Goal: Transaction & Acquisition: Purchase product/service

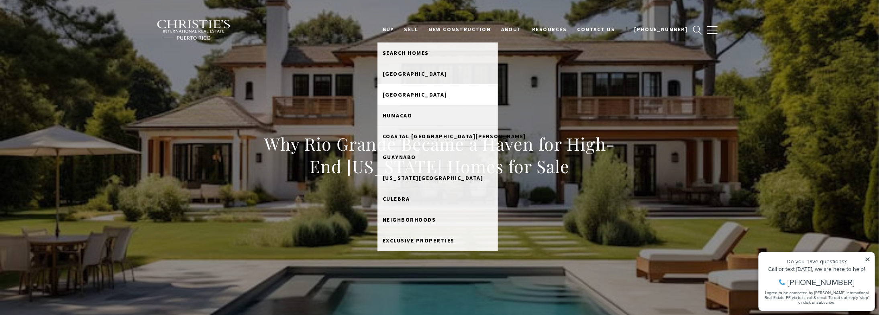
click at [427, 98] on link "Rio Grande" at bounding box center [437, 94] width 120 height 21
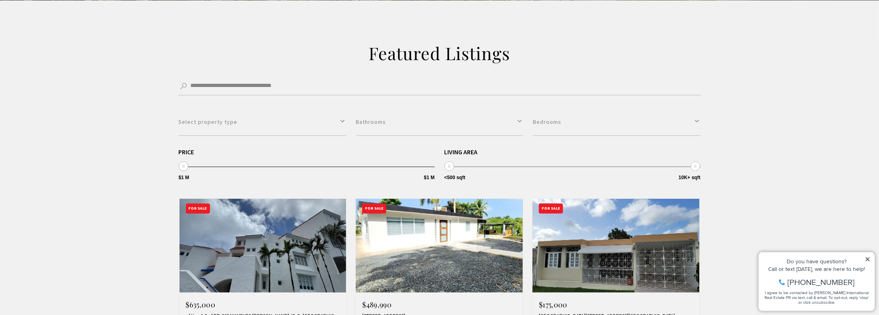
scroll to position [161, 0]
click at [185, 166] on span at bounding box center [184, 166] width 10 height 10
click at [233, 118] on button "Select property type" at bounding box center [262, 122] width 167 height 28
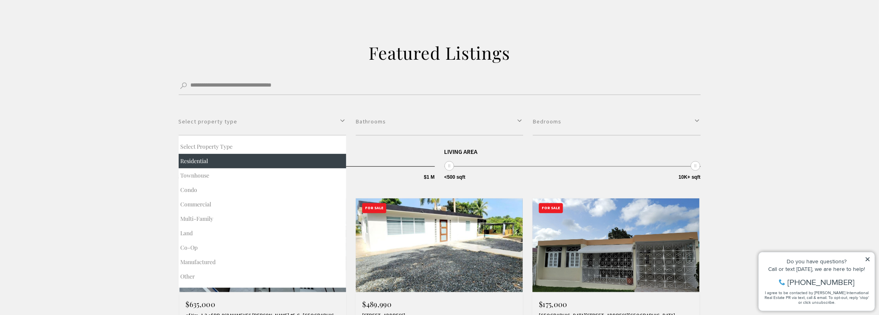
click at [195, 160] on button "Residential" at bounding box center [262, 161] width 167 height 14
select select "**********"
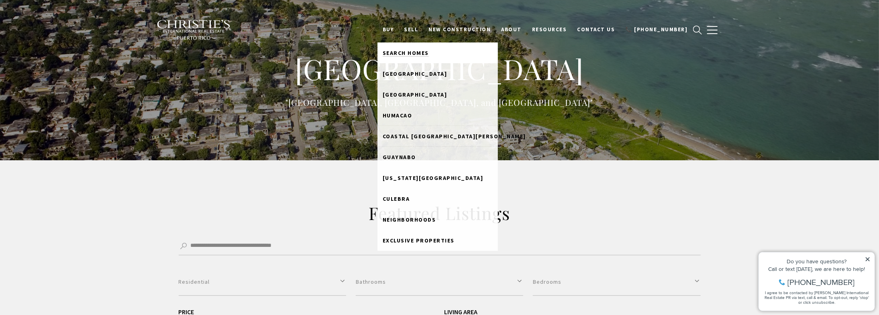
click at [429, 52] on span "Search Homes" at bounding box center [405, 52] width 46 height 7
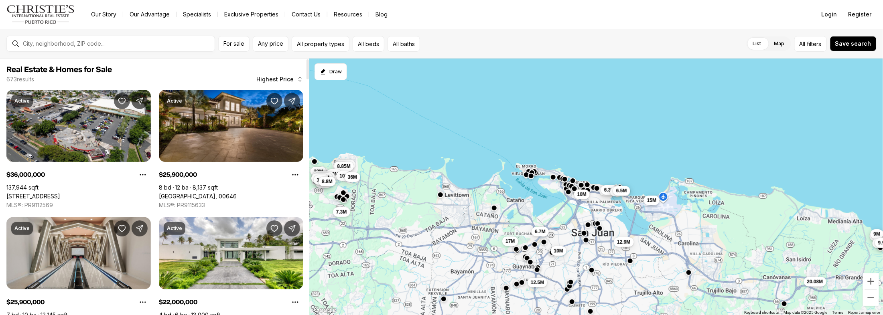
click at [273, 80] on span "Highest Price" at bounding box center [274, 79] width 37 height 6
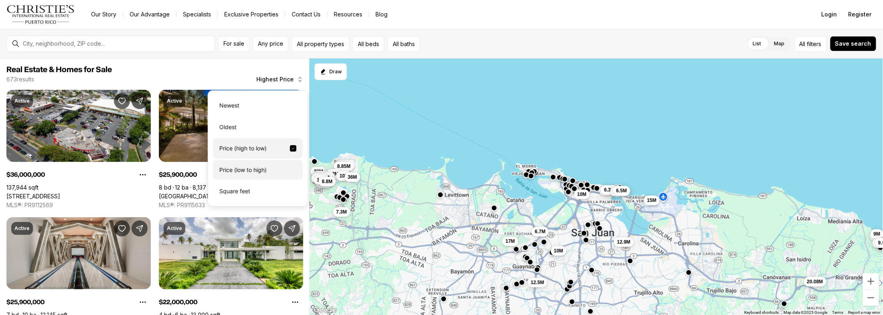
click at [261, 161] on div "Price (low to high)" at bounding box center [258, 170] width 90 height 20
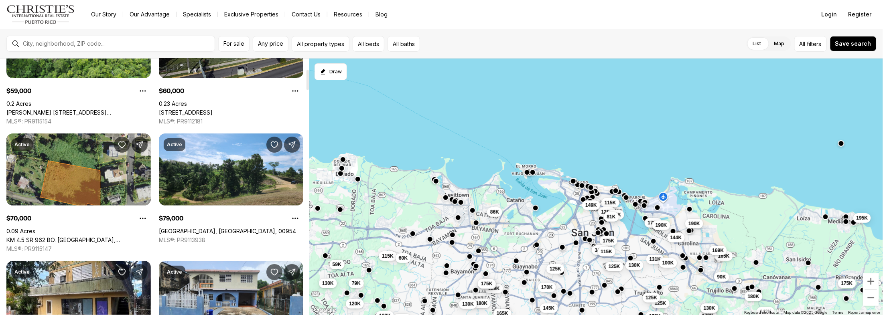
scroll to position [193, 0]
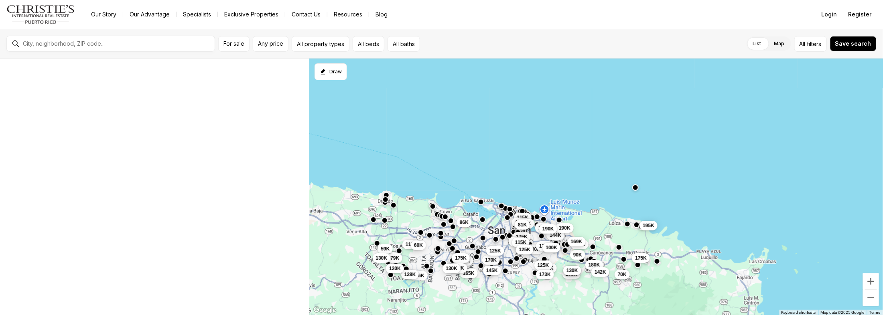
click at [661, 260] on div "144K 175K 140K 165K 130K 175K 131K 100K 115K 125K 90K 169K 180K 179K 125K 125K …" at bounding box center [597, 187] width 574 height 257
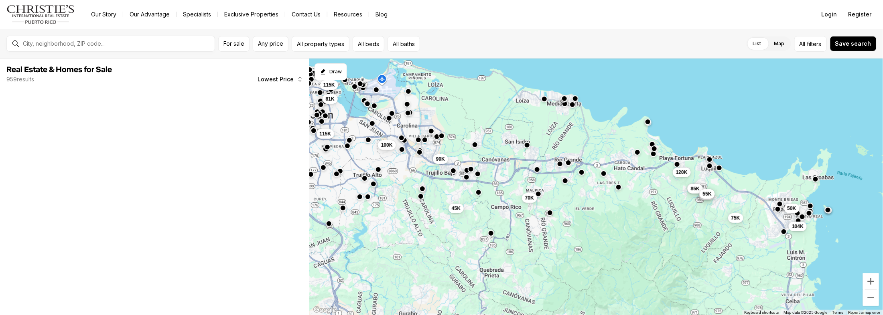
drag, startPoint x: 634, startPoint y: 273, endPoint x: 596, endPoint y: 208, distance: 75.0
click at [596, 208] on div "100K 115K 90K 70K 115K 81K 120K 85K 55K 55K 85K 55K 75K 50K 104K 45K" at bounding box center [597, 187] width 574 height 257
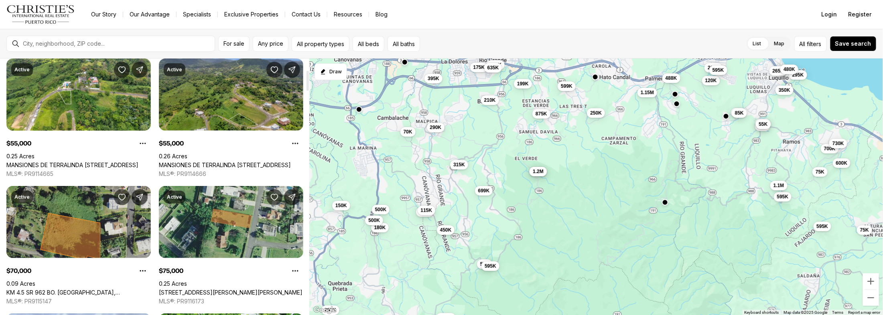
scroll to position [96, 0]
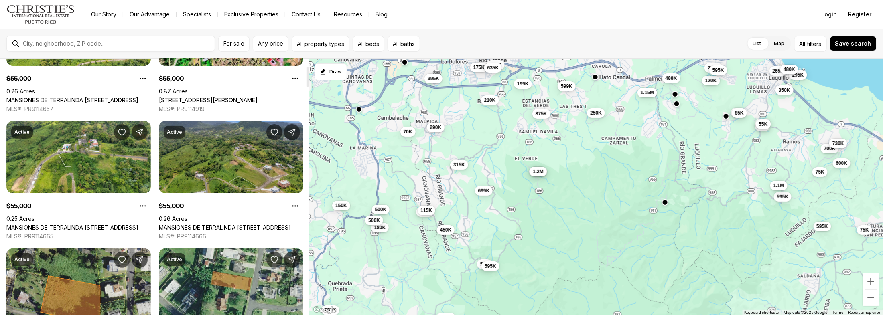
click at [245, 224] on link "MANSIONES DE TERRALINDA LOT #24, LUQUILLO PR, 00773" at bounding box center [225, 227] width 132 height 7
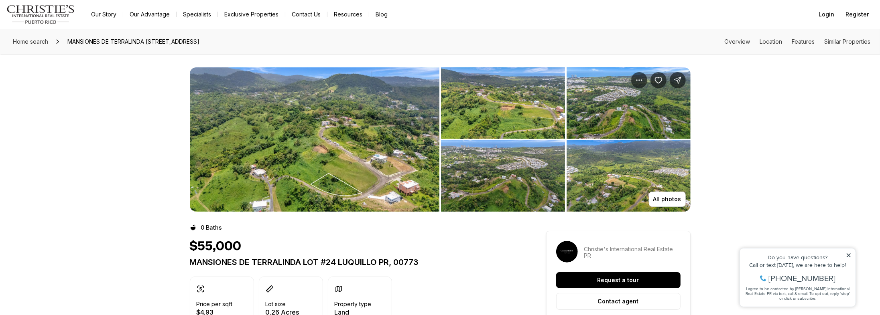
click at [256, 140] on img "View image gallery" at bounding box center [315, 139] width 250 height 144
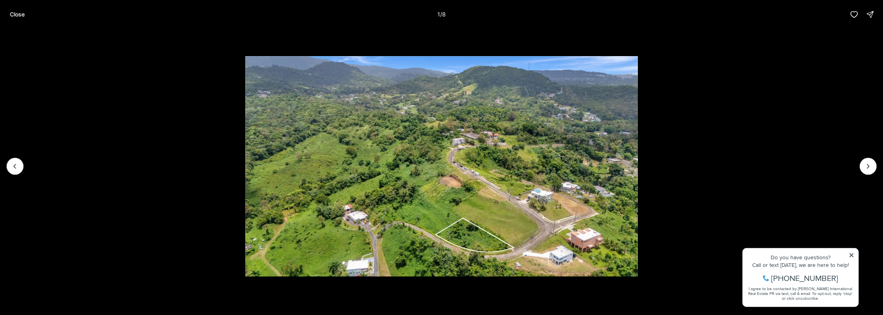
click at [270, 104] on img "1 of 8" at bounding box center [441, 166] width 393 height 221
click at [194, 81] on li "1 of 8" at bounding box center [441, 166] width 883 height 275
click at [10, 12] on p "Close" at bounding box center [17, 14] width 15 height 6
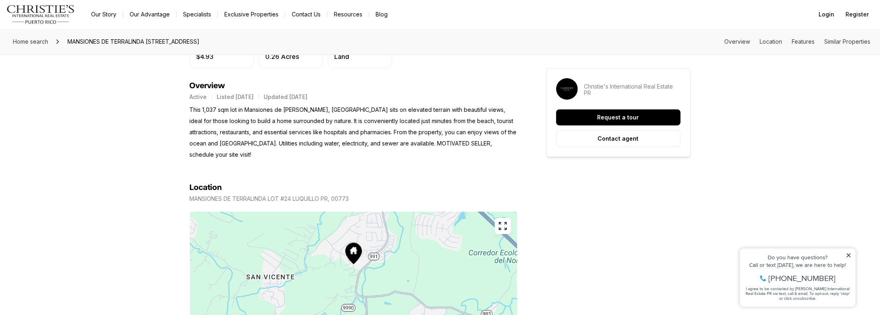
scroll to position [257, 0]
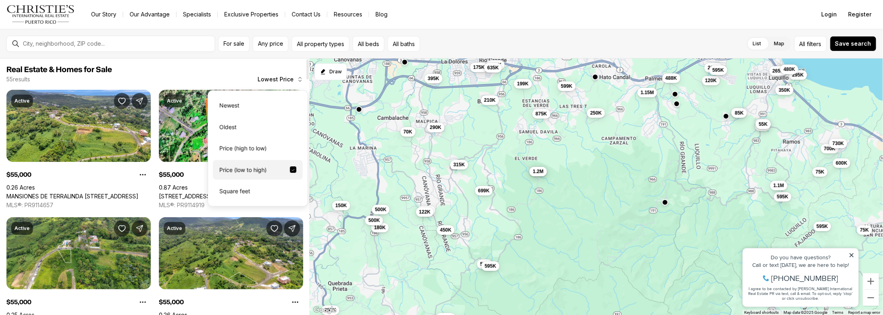
click at [281, 79] on span "Lowest Price" at bounding box center [276, 79] width 36 height 6
click at [265, 142] on div "Price (high to low)" at bounding box center [258, 148] width 90 height 20
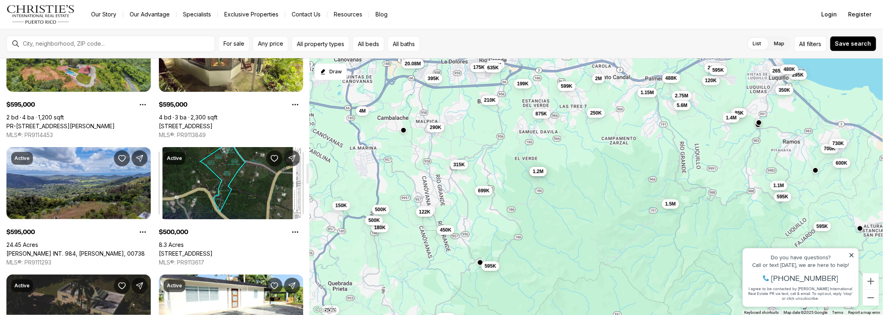
scroll to position [1349, 0]
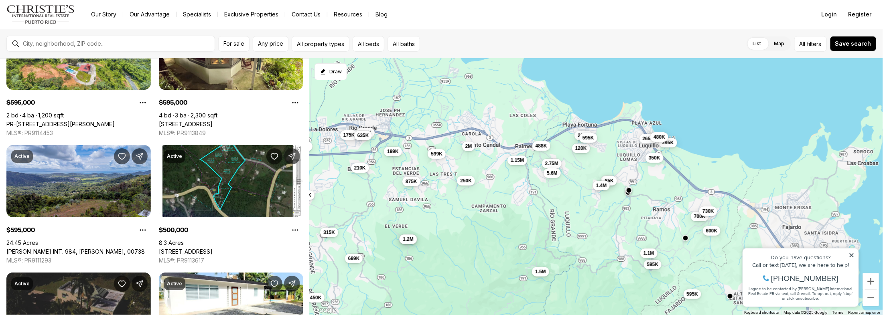
drag, startPoint x: 706, startPoint y: 128, endPoint x: 574, endPoint y: 197, distance: 148.8
click at [574, 197] on div "85K 85K 115K 120K 122K 150K 175K 180K 199K 210K 225K 250K 250K 265K 290K 295K 3…" at bounding box center [597, 187] width 574 height 257
click at [601, 185] on span "1.4M" at bounding box center [600, 184] width 11 height 6
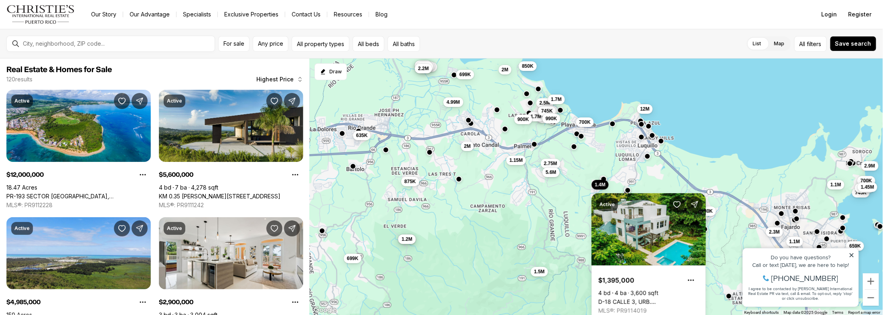
click at [552, 171] on span "5.6M" at bounding box center [551, 172] width 11 height 6
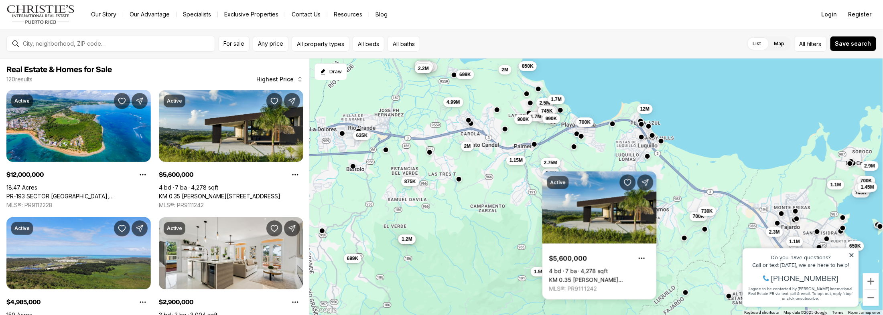
click at [552, 161] on span "2.75M" at bounding box center [550, 162] width 13 height 6
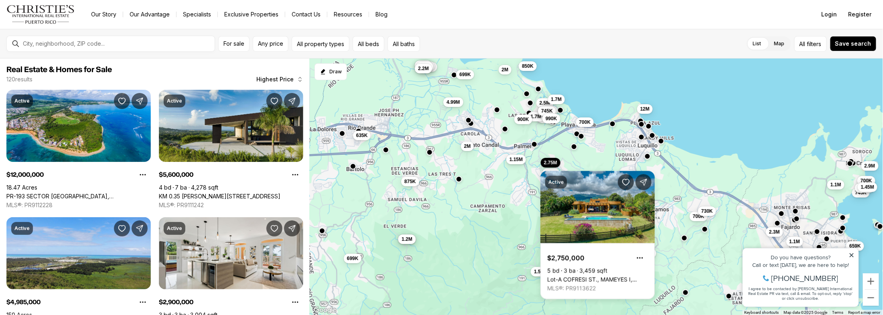
click at [517, 161] on span "1.15M" at bounding box center [515, 159] width 13 height 6
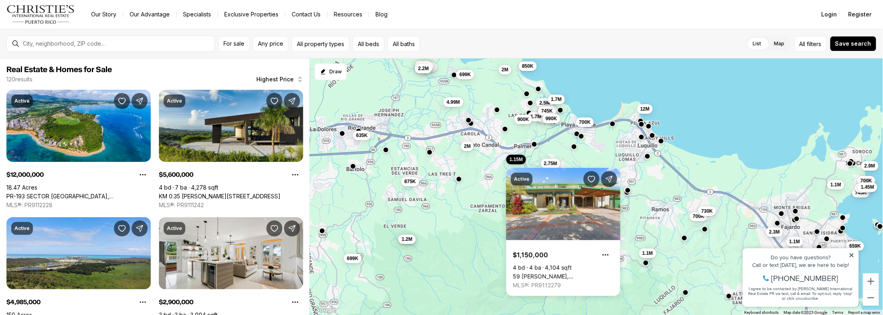
click at [479, 235] on div "600K 1.2M 635K 699K 700K 730K 875K 1.1M 1.15M 1.4M 1.5M 2M 2.75M 5.6M 12M 659K …" at bounding box center [597, 187] width 574 height 257
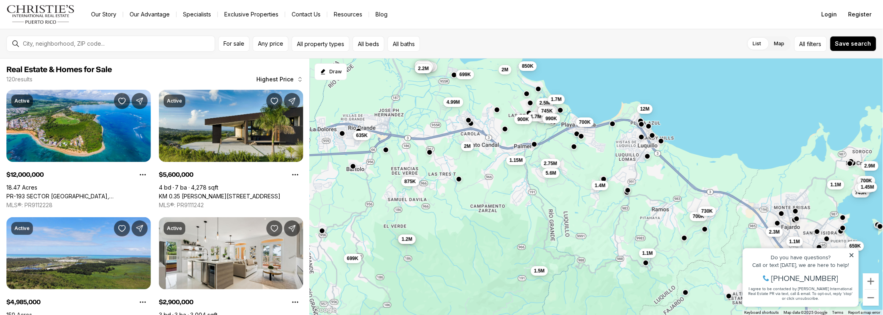
click at [541, 272] on span "1.5M" at bounding box center [539, 271] width 11 height 6
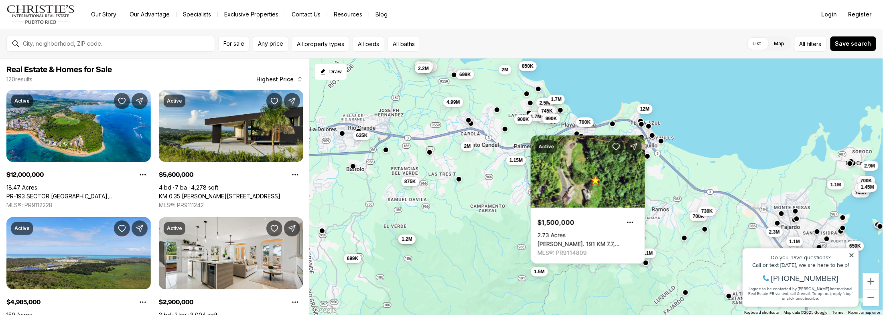
click at [572, 281] on div "600K 1.2M 635K 699K 700K 730K 875K 1.1M 1.15M 1.4M 1.5M 2M 2.75M 5.6M 12M 659K …" at bounding box center [597, 187] width 574 height 257
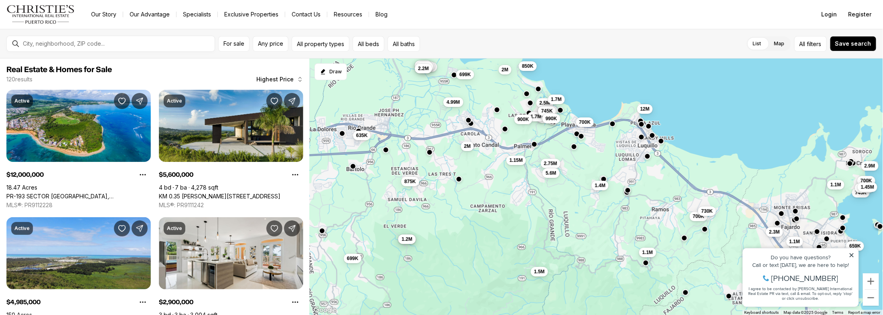
click at [650, 252] on span "1.1M" at bounding box center [647, 252] width 11 height 6
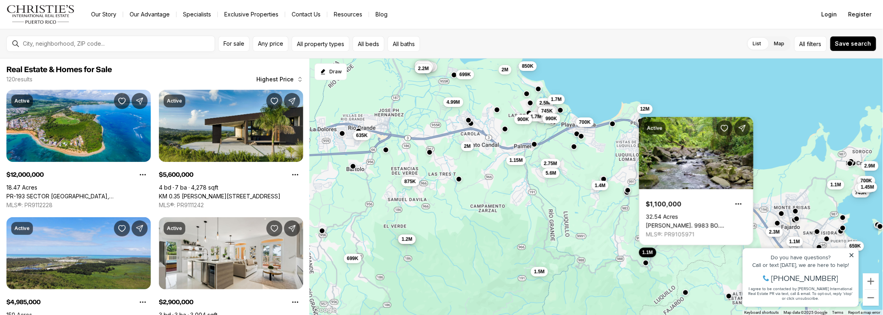
click at [625, 232] on div "600K 1.2M 635K 699K 700K 730K 875K 1.1M 1.15M 1.4M 1.5M 2M 2.75M 5.6M 12M 659K …" at bounding box center [597, 187] width 574 height 257
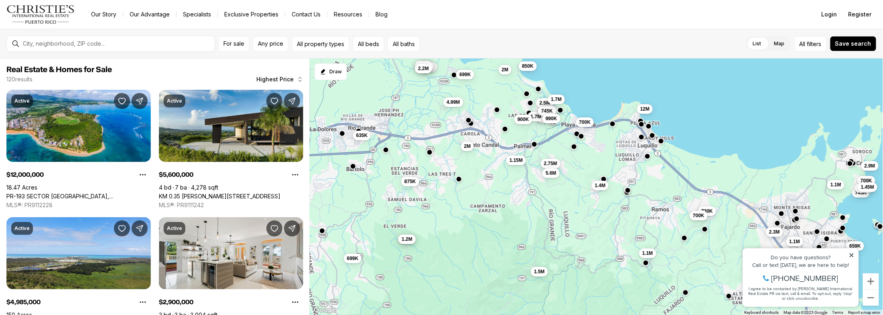
click at [699, 218] on span "700K" at bounding box center [699, 215] width 12 height 6
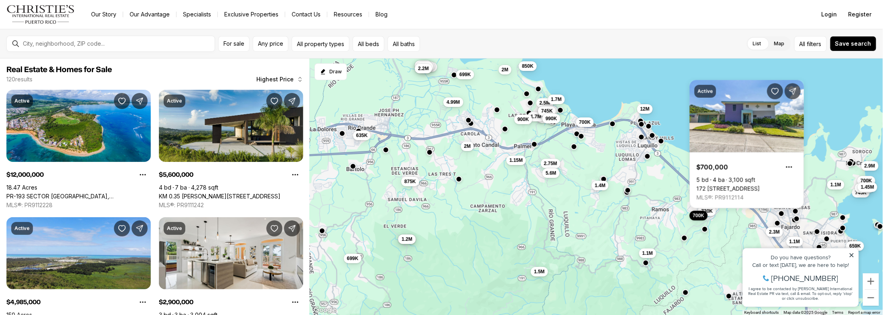
click at [677, 219] on div "600K 1.2M 635K 699K 700K 730K 875K 1.1M 1.15M 1.4M 1.5M 2M 2.75M 5.6M 12M 659K …" at bounding box center [597, 187] width 574 height 257
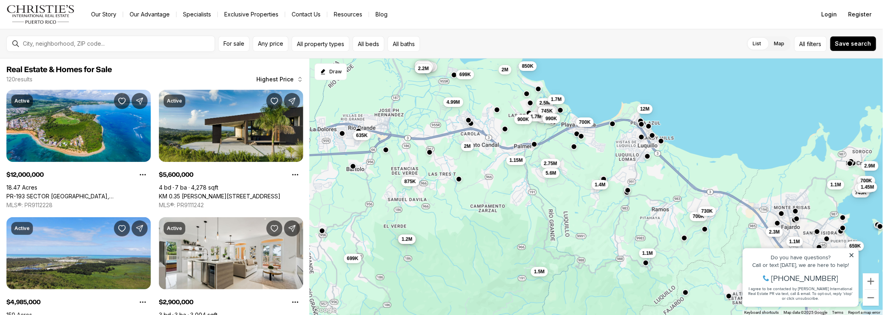
click at [603, 183] on span "1.4M" at bounding box center [600, 184] width 11 height 6
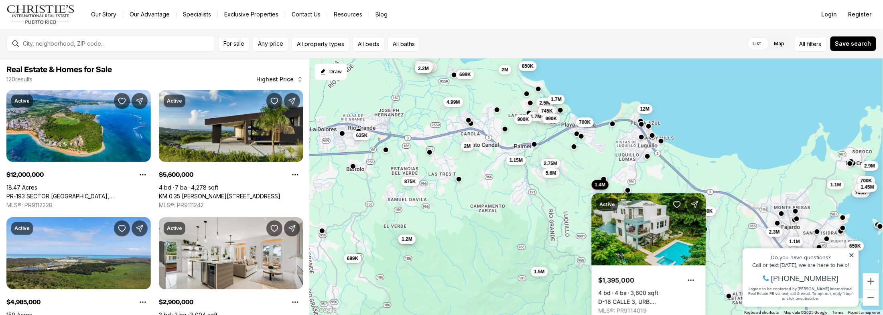
click at [604, 183] on span "1.4M" at bounding box center [600, 184] width 11 height 6
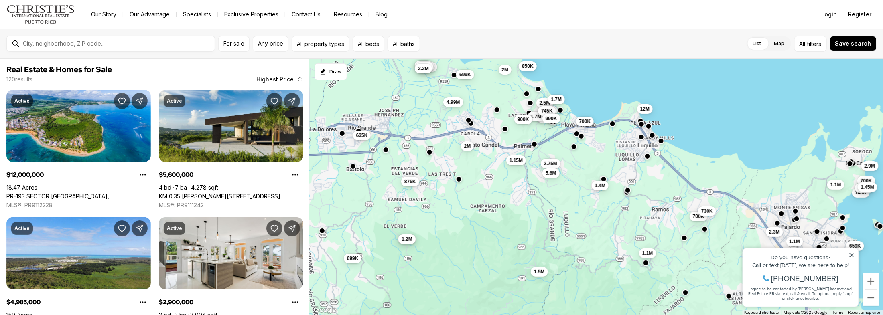
click at [583, 120] on span "700K" at bounding box center [585, 121] width 12 height 6
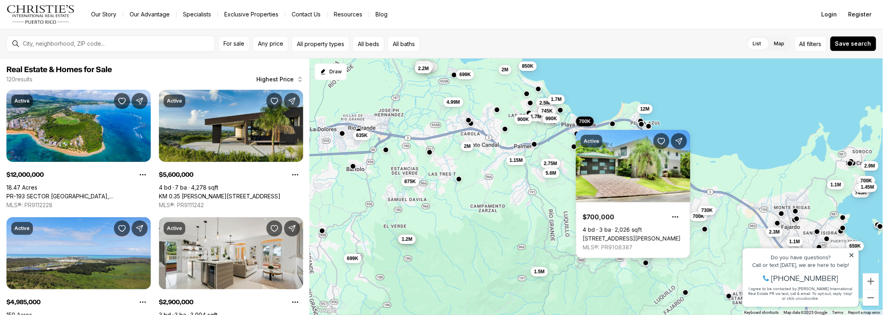
click at [715, 213] on button "730K" at bounding box center [707, 211] width 18 height 10
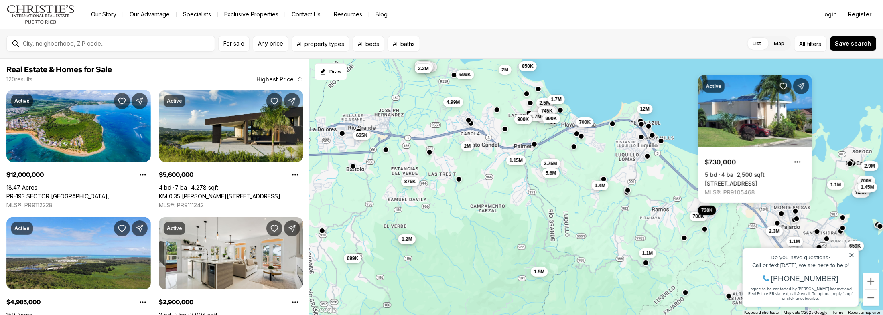
click at [781, 234] on button "2.3M" at bounding box center [774, 231] width 17 height 10
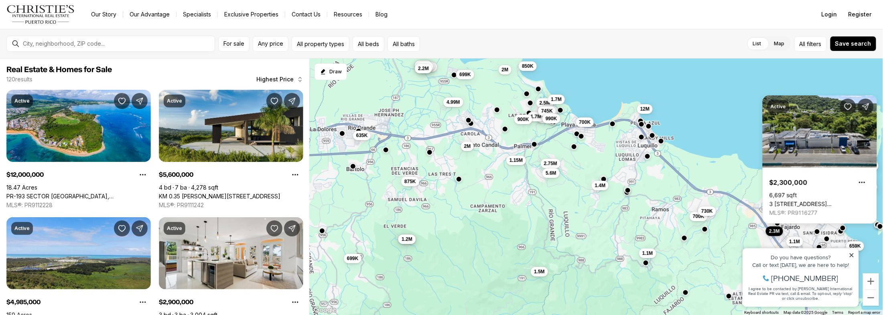
click at [796, 243] on div "Property added to favorites View 3 saved properties Property added to favorites…" at bounding box center [800, 273] width 124 height 75
click at [796, 240] on div "Property added to favorites View 3 saved properties Property added to favorites…" at bounding box center [800, 273] width 124 height 75
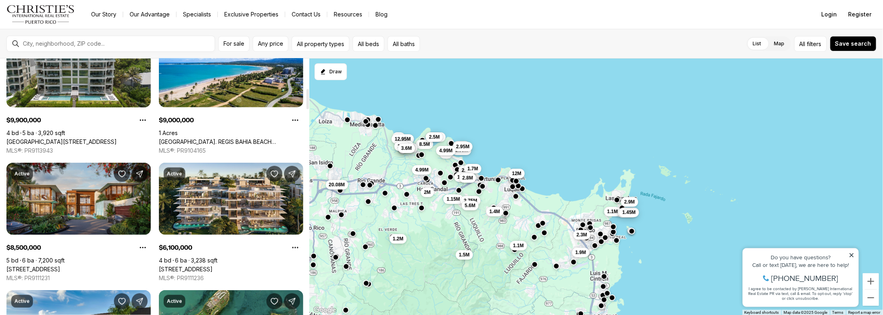
scroll to position [385, 0]
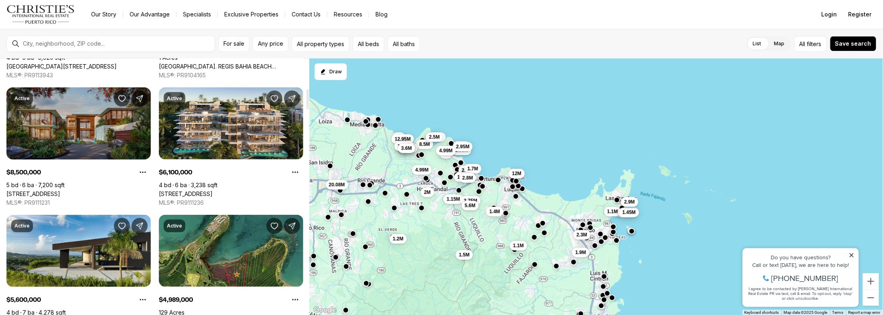
click at [60, 191] on link "[STREET_ADDRESS]" at bounding box center [33, 194] width 54 height 7
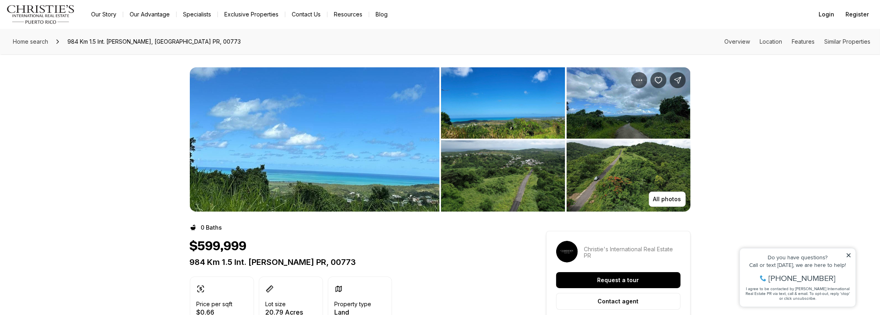
click at [351, 125] on img "View image gallery" at bounding box center [315, 139] width 250 height 144
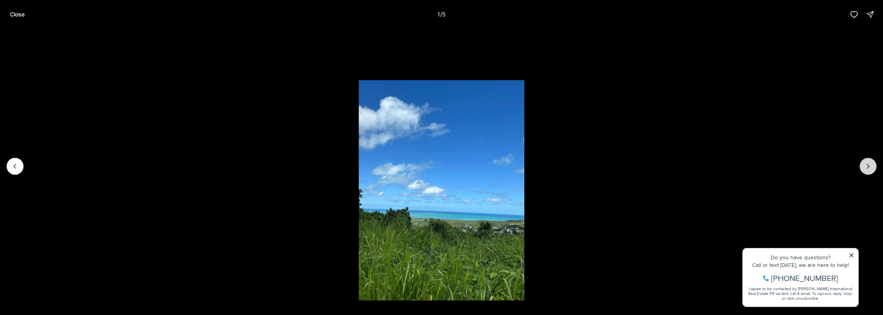
click at [874, 169] on button "Next slide" at bounding box center [868, 166] width 17 height 17
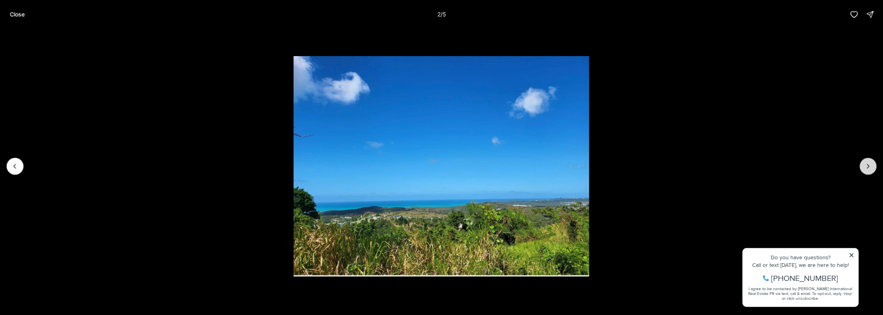
click at [874, 169] on button "Next slide" at bounding box center [868, 166] width 17 height 17
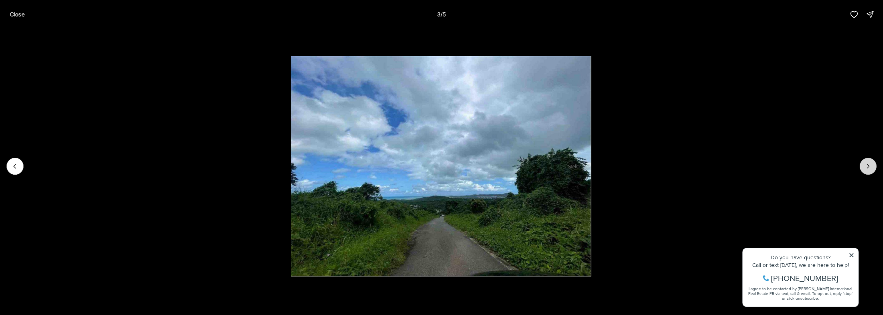
click at [874, 169] on button "Next slide" at bounding box center [868, 166] width 17 height 17
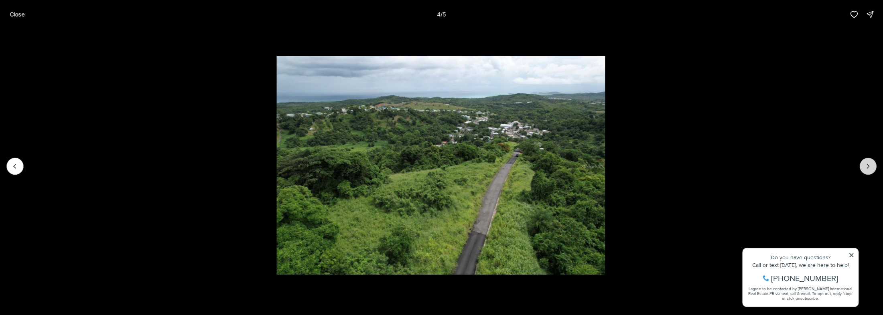
click at [874, 169] on button "Next slide" at bounding box center [868, 166] width 17 height 17
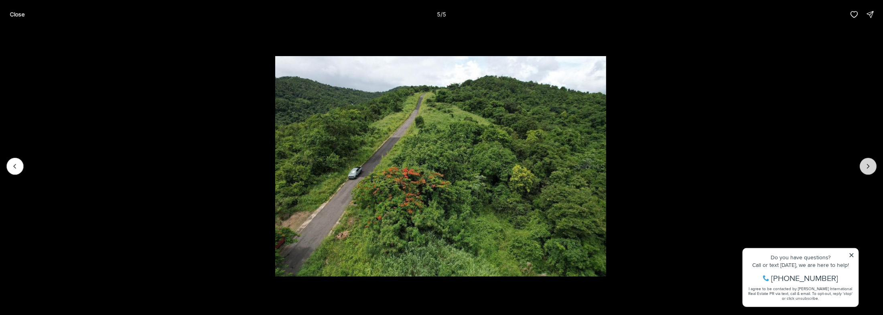
click at [874, 169] on div at bounding box center [868, 166] width 17 height 17
click at [872, 168] on div at bounding box center [868, 166] width 17 height 17
click at [870, 167] on div at bounding box center [868, 166] width 17 height 17
click at [592, 105] on img "5 of 5" at bounding box center [440, 166] width 331 height 221
click at [4, 10] on div "Close 5 / 5" at bounding box center [441, 14] width 883 height 29
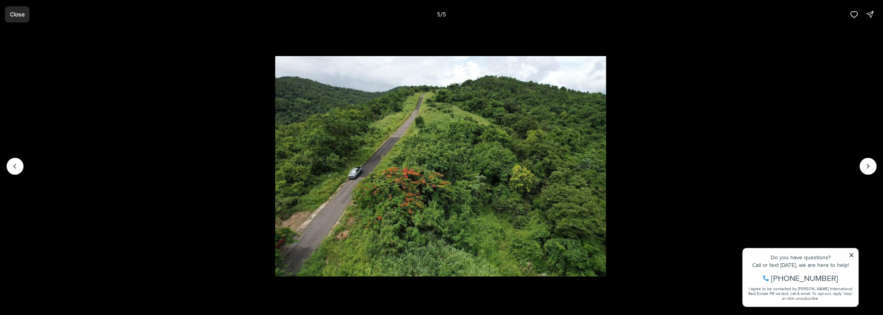
click at [12, 12] on p "Close" at bounding box center [17, 14] width 15 height 6
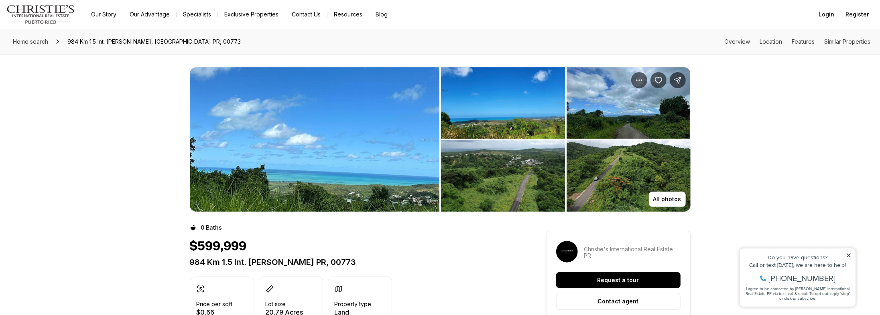
click at [355, 152] on img "View image gallery" at bounding box center [315, 139] width 250 height 144
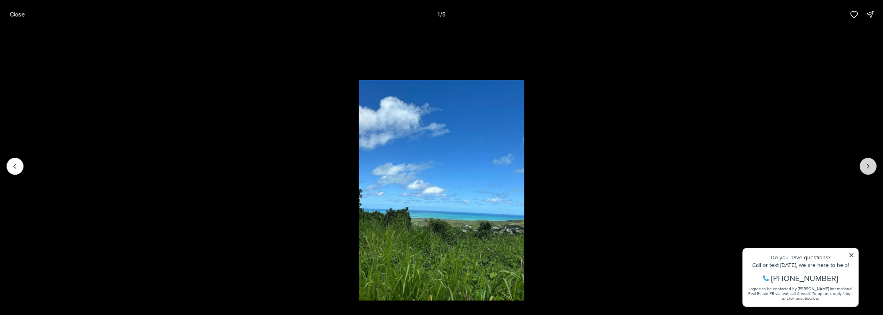
click at [867, 165] on icon "Next slide" at bounding box center [869, 167] width 8 height 8
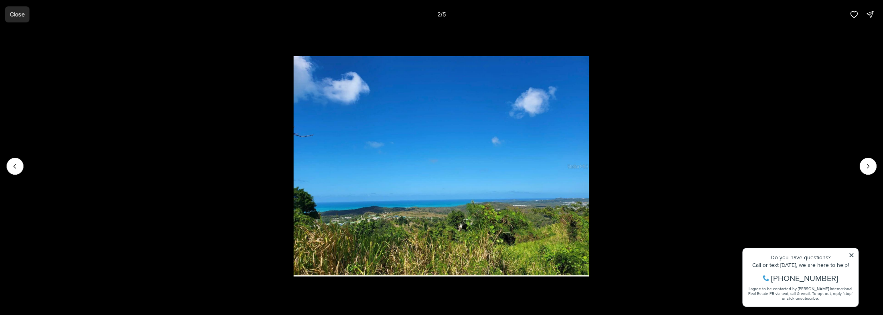
click at [11, 14] on p "Close" at bounding box center [17, 14] width 15 height 6
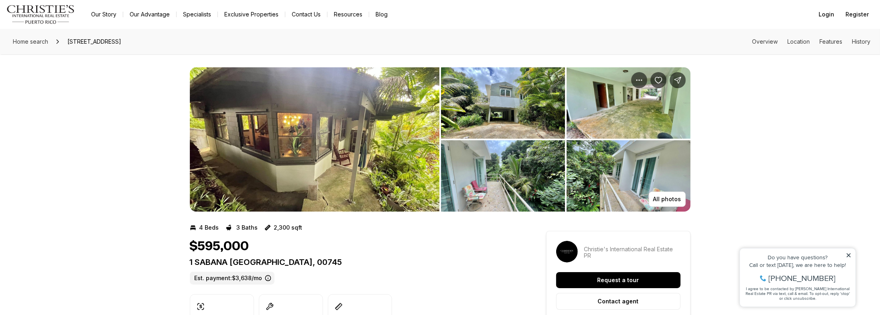
click at [303, 162] on img "View image gallery" at bounding box center [315, 139] width 250 height 144
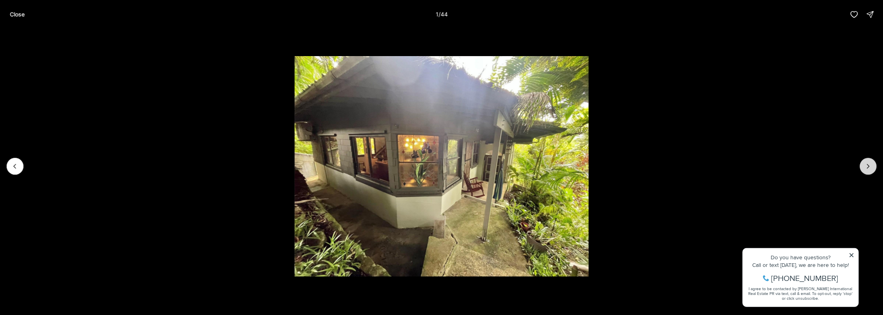
click at [873, 167] on button "Next slide" at bounding box center [868, 166] width 17 height 17
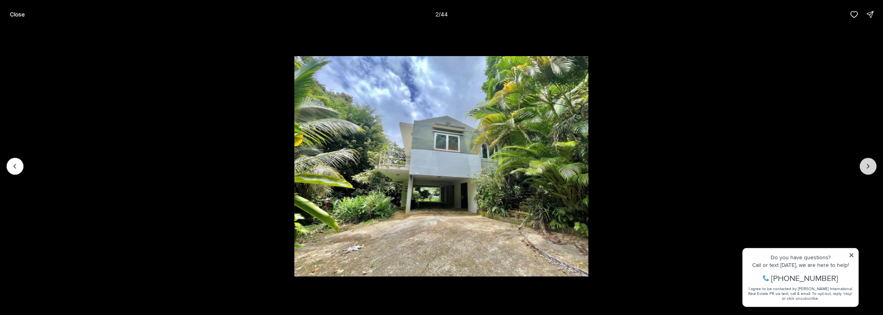
click at [873, 167] on button "Next slide" at bounding box center [868, 166] width 17 height 17
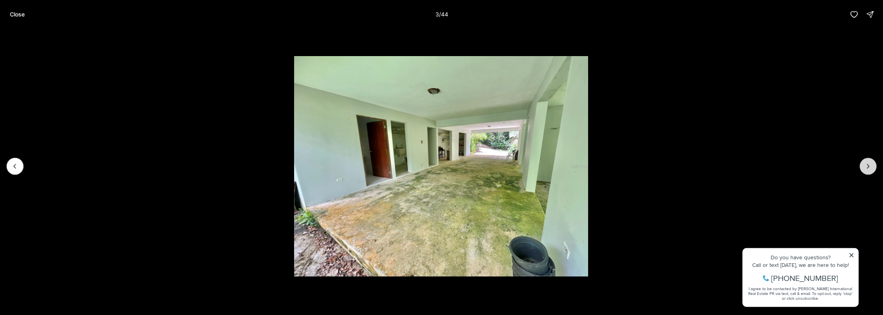
click at [873, 167] on button "Next slide" at bounding box center [868, 166] width 17 height 17
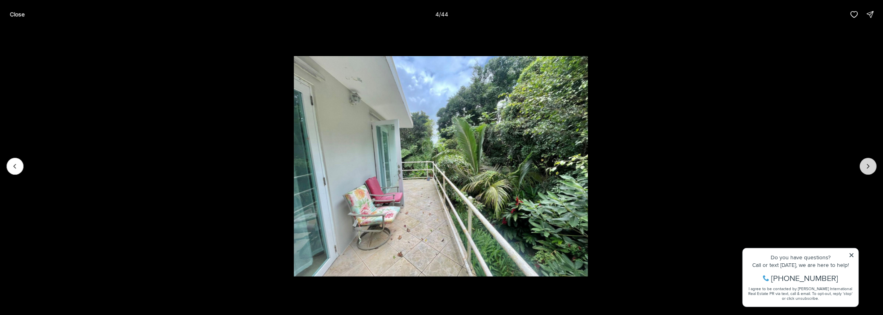
click at [873, 167] on button "Next slide" at bounding box center [868, 166] width 17 height 17
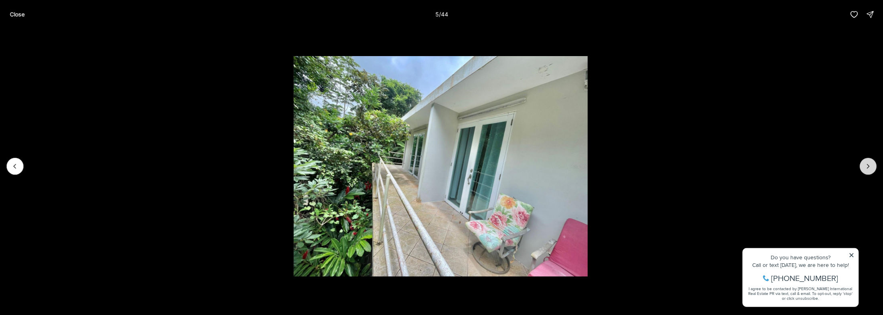
click at [873, 167] on button "Next slide" at bounding box center [868, 166] width 17 height 17
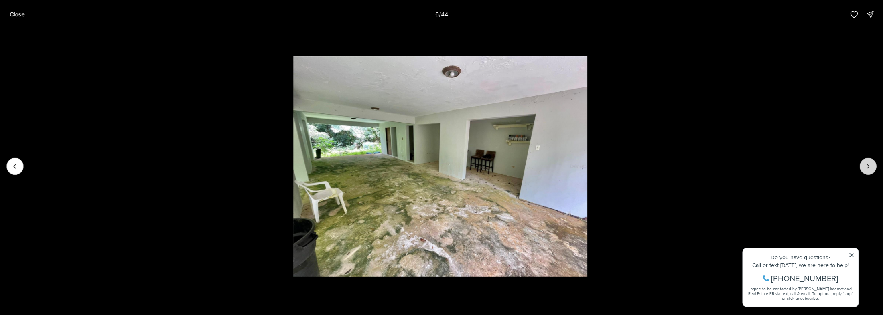
click at [873, 167] on button "Next slide" at bounding box center [868, 166] width 17 height 17
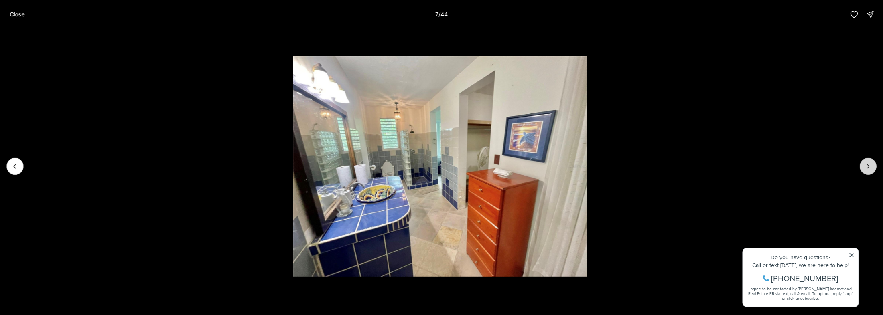
click at [873, 167] on button "Next slide" at bounding box center [868, 166] width 17 height 17
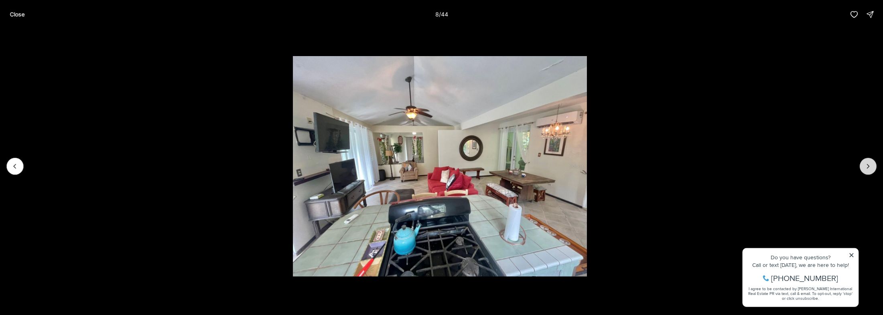
click at [873, 167] on button "Next slide" at bounding box center [868, 166] width 17 height 17
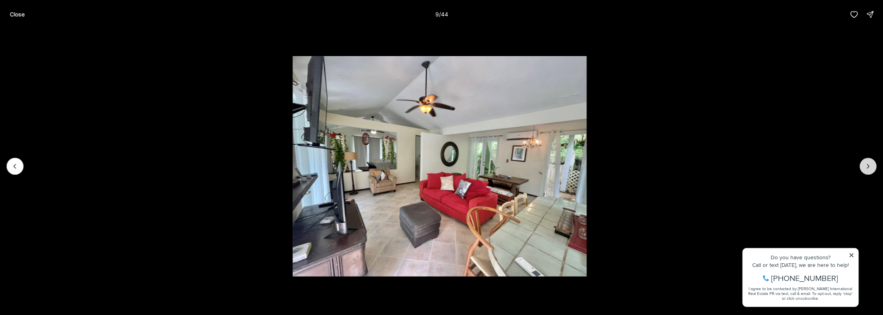
click at [873, 167] on button "Next slide" at bounding box center [868, 166] width 17 height 17
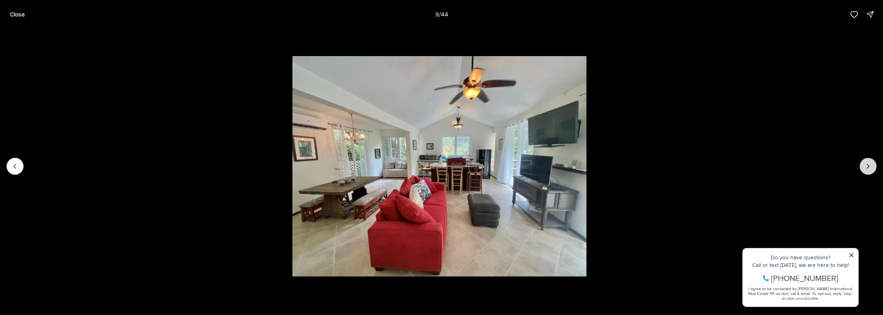
click at [873, 167] on button "Next slide" at bounding box center [868, 166] width 17 height 17
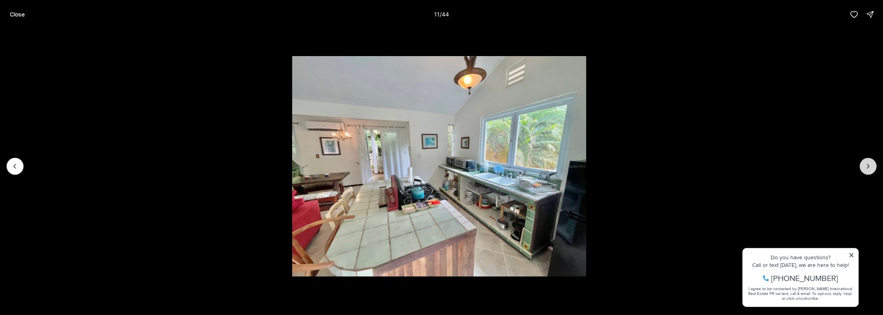
click at [873, 167] on button "Next slide" at bounding box center [868, 166] width 17 height 17
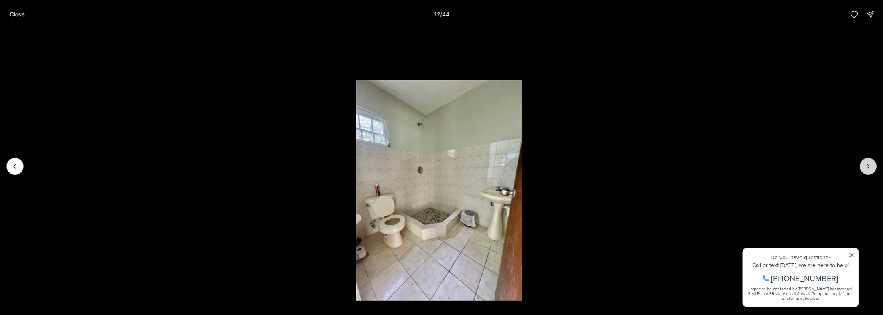
click at [873, 167] on button "Next slide" at bounding box center [868, 166] width 17 height 17
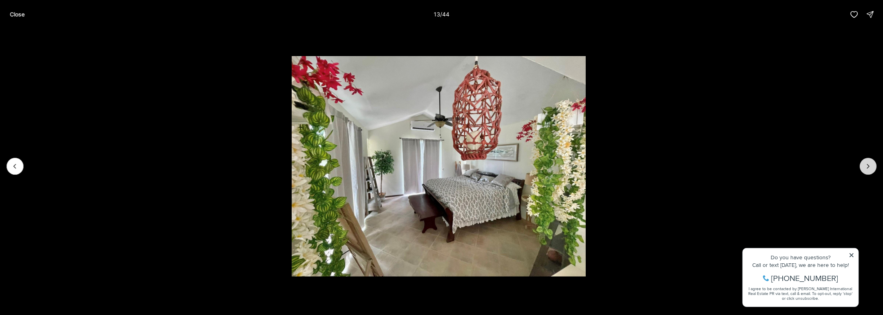
click at [873, 167] on button "Next slide" at bounding box center [868, 166] width 17 height 17
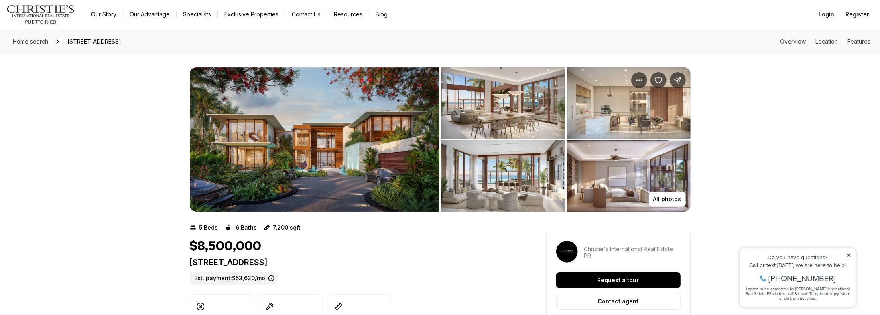
click at [365, 143] on img "View image gallery" at bounding box center [315, 139] width 250 height 144
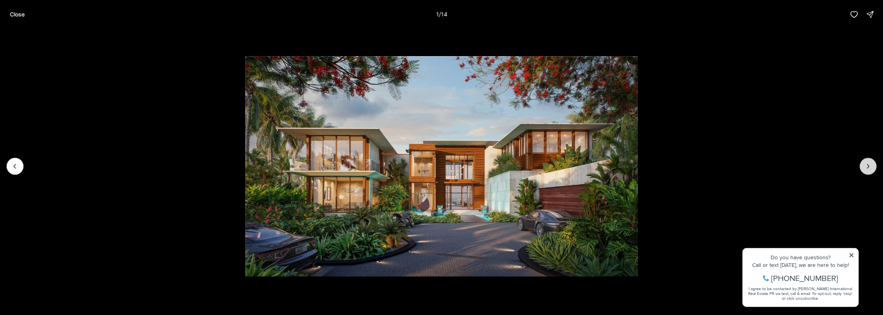
click at [873, 167] on icon "Next slide" at bounding box center [869, 167] width 8 height 8
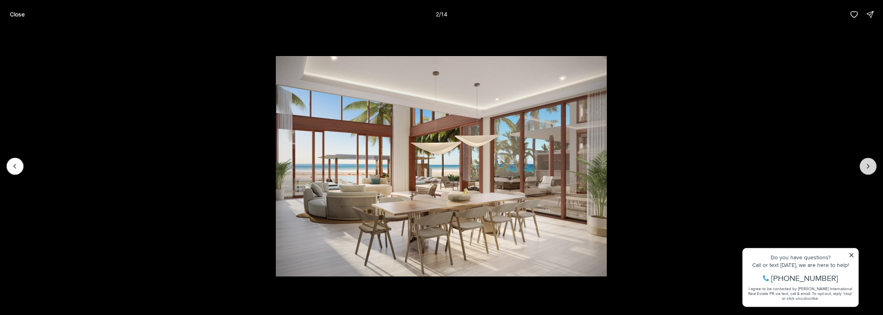
click at [873, 167] on icon "Next slide" at bounding box center [869, 167] width 8 height 8
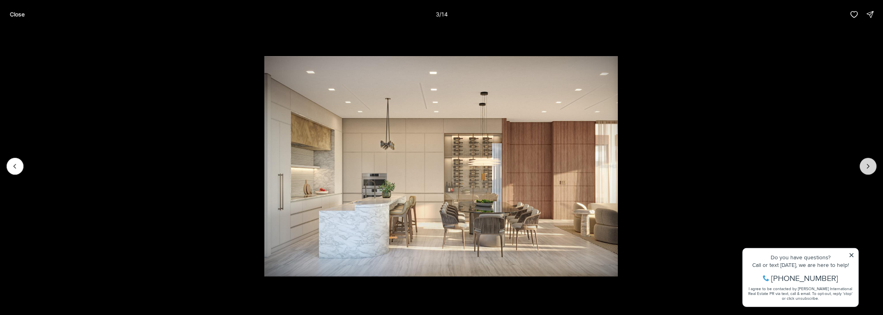
click at [873, 167] on icon "Next slide" at bounding box center [869, 167] width 8 height 8
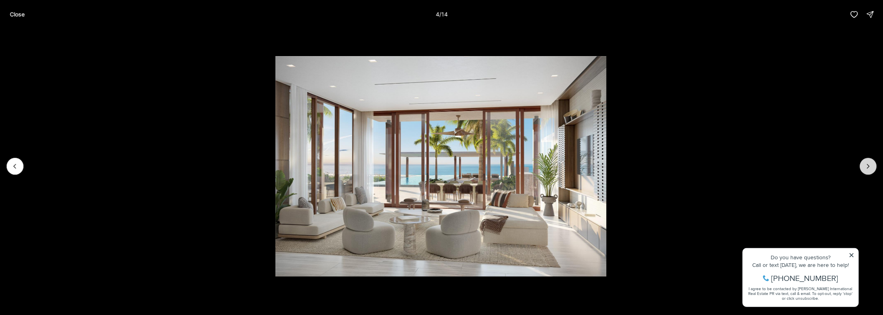
click at [873, 167] on icon "Next slide" at bounding box center [869, 167] width 8 height 8
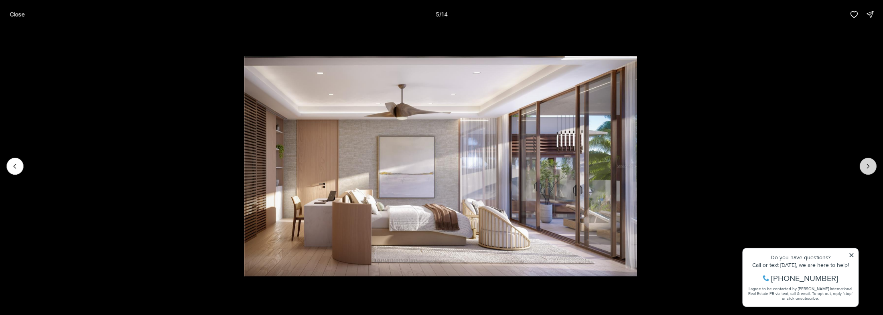
click at [873, 167] on icon "Next slide" at bounding box center [869, 167] width 8 height 8
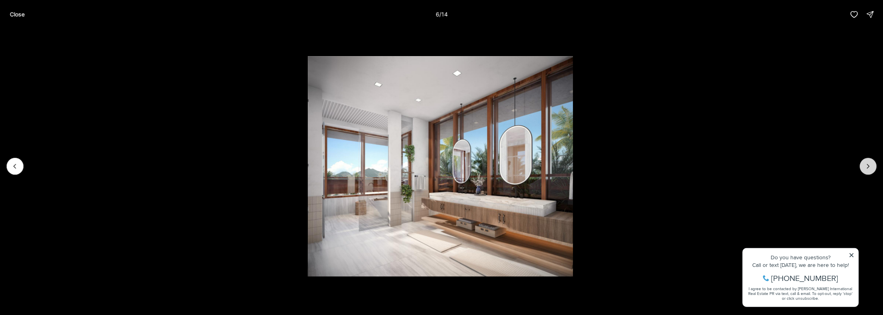
click at [873, 167] on icon "Next slide" at bounding box center [869, 167] width 8 height 8
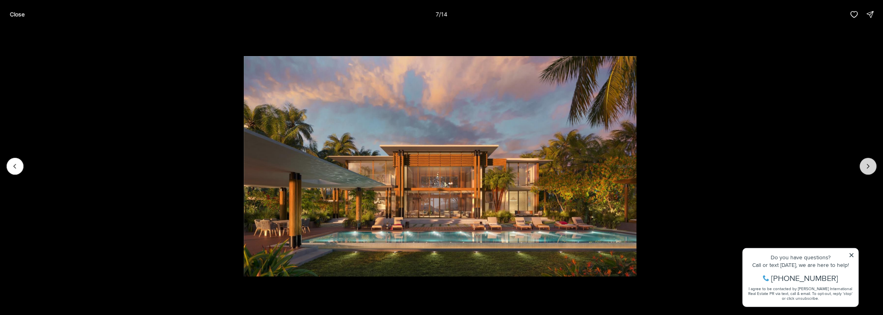
click at [873, 167] on icon "Next slide" at bounding box center [869, 167] width 8 height 8
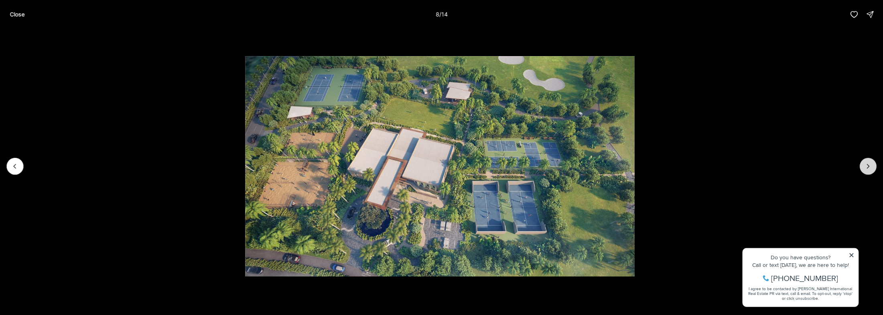
click at [873, 167] on icon "Next slide" at bounding box center [869, 167] width 8 height 8
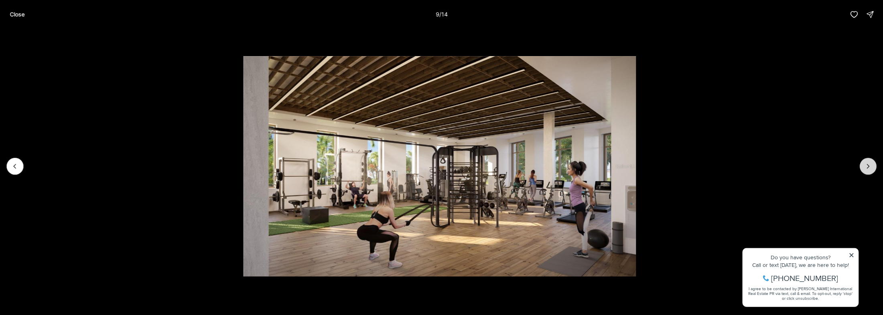
click at [873, 167] on icon "Next slide" at bounding box center [869, 167] width 8 height 8
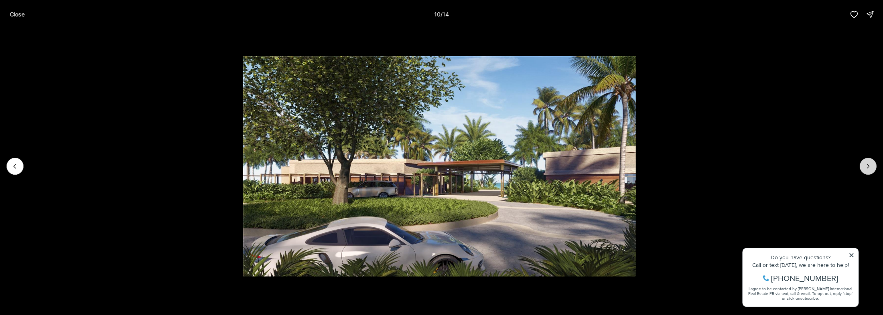
click at [873, 167] on icon "Next slide" at bounding box center [869, 167] width 8 height 8
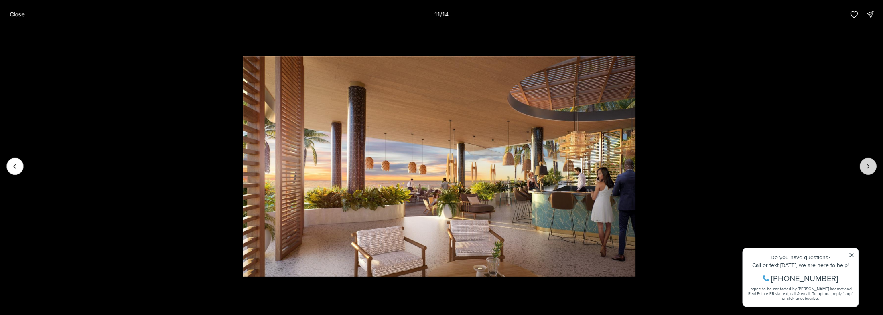
click at [873, 167] on icon "Next slide" at bounding box center [869, 167] width 8 height 8
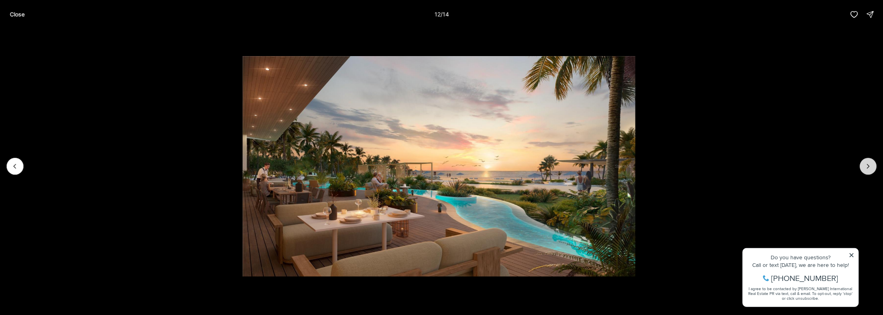
click at [873, 167] on icon "Next slide" at bounding box center [869, 167] width 8 height 8
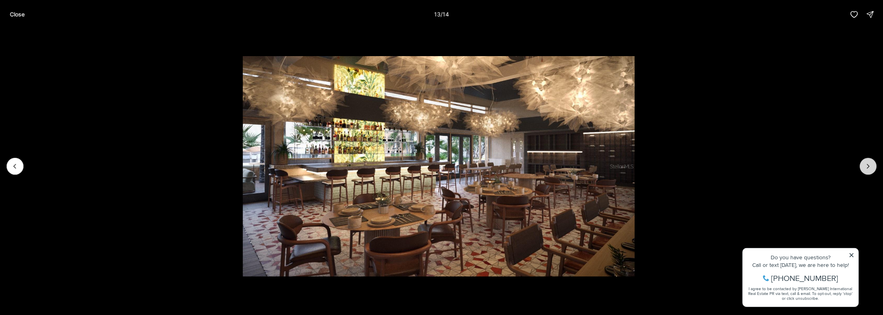
click at [873, 167] on icon "Next slide" at bounding box center [869, 167] width 8 height 8
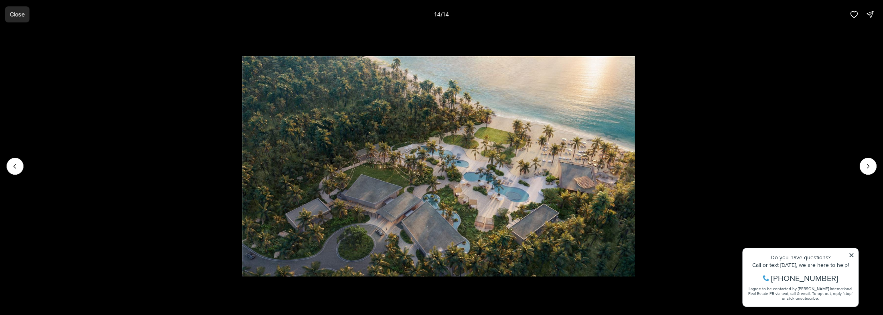
click at [11, 16] on p "Close" at bounding box center [17, 14] width 15 height 6
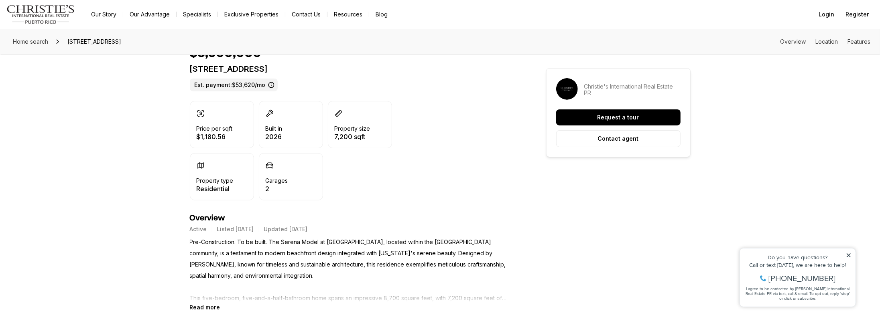
scroll to position [257, 0]
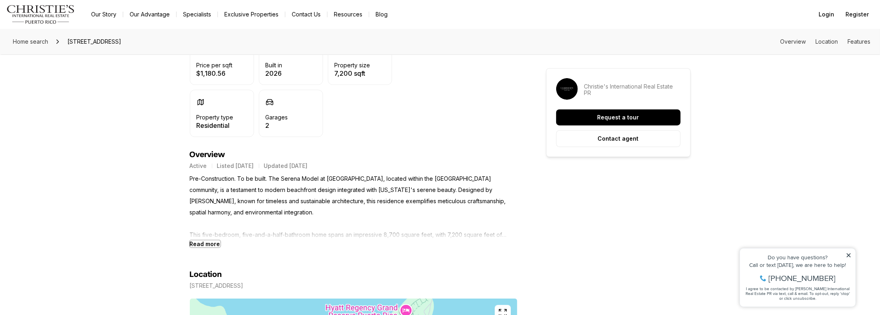
click at [212, 245] on b "Read more" at bounding box center [205, 244] width 31 height 7
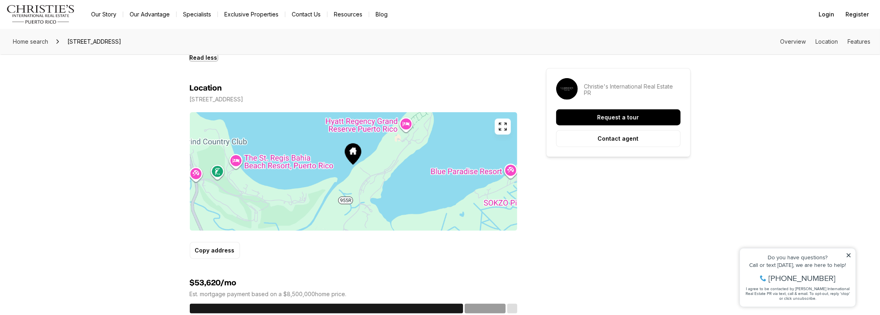
scroll to position [803, 0]
drag, startPoint x: 356, startPoint y: 99, endPoint x: 311, endPoint y: 96, distance: 44.7
click at [244, 97] on p "[STREET_ADDRESS]" at bounding box center [217, 100] width 54 height 6
